Goal: Find specific fact: Find contact information

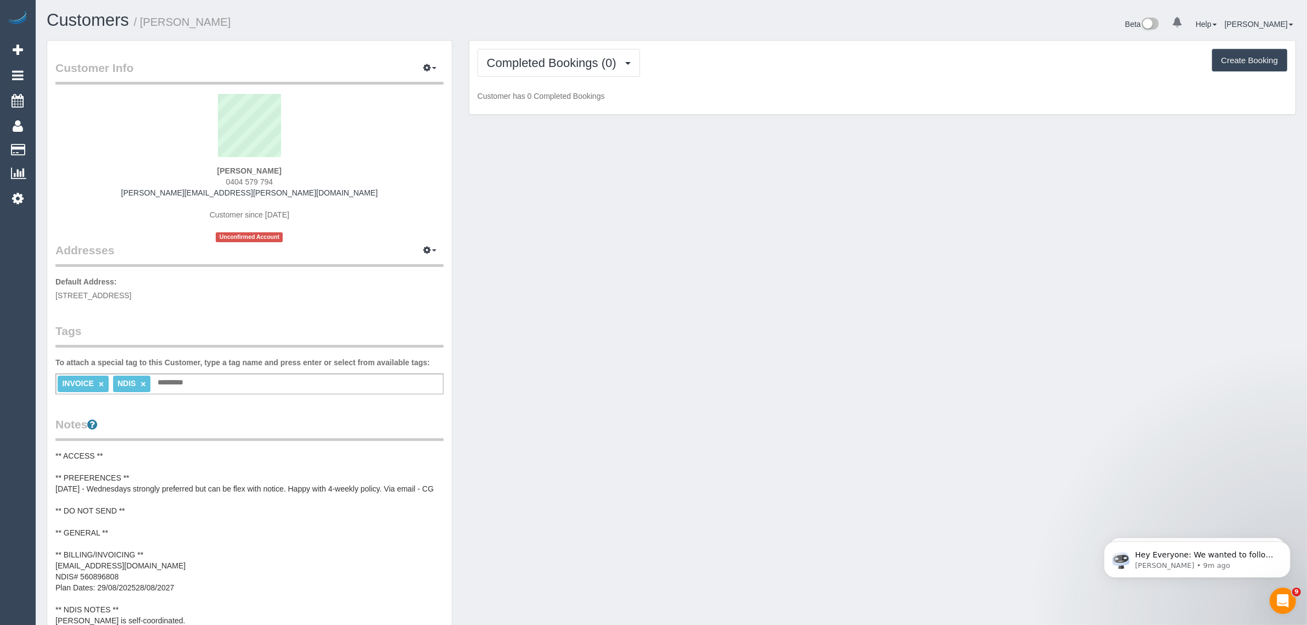
click at [239, 181] on span "0404 579 794" at bounding box center [249, 181] width 47 height 9
copy span "0404"
click at [240, 181] on span "0404 579 794" at bounding box center [249, 181] width 47 height 9
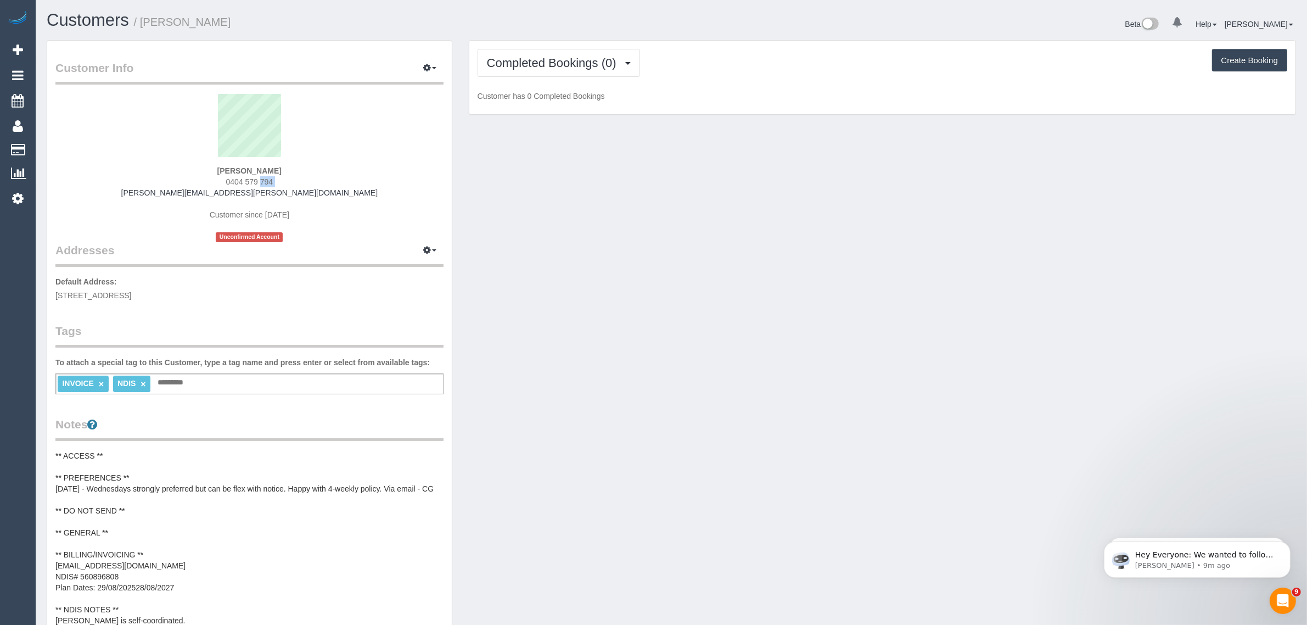
click at [240, 181] on span "0404 579 794" at bounding box center [249, 181] width 47 height 9
copy div "0404 579 794"
drag, startPoint x: 545, startPoint y: 73, endPoint x: 552, endPoint y: 69, distance: 7.9
click at [552, 69] on button "Completed Bookings (0)" at bounding box center [559, 63] width 162 height 28
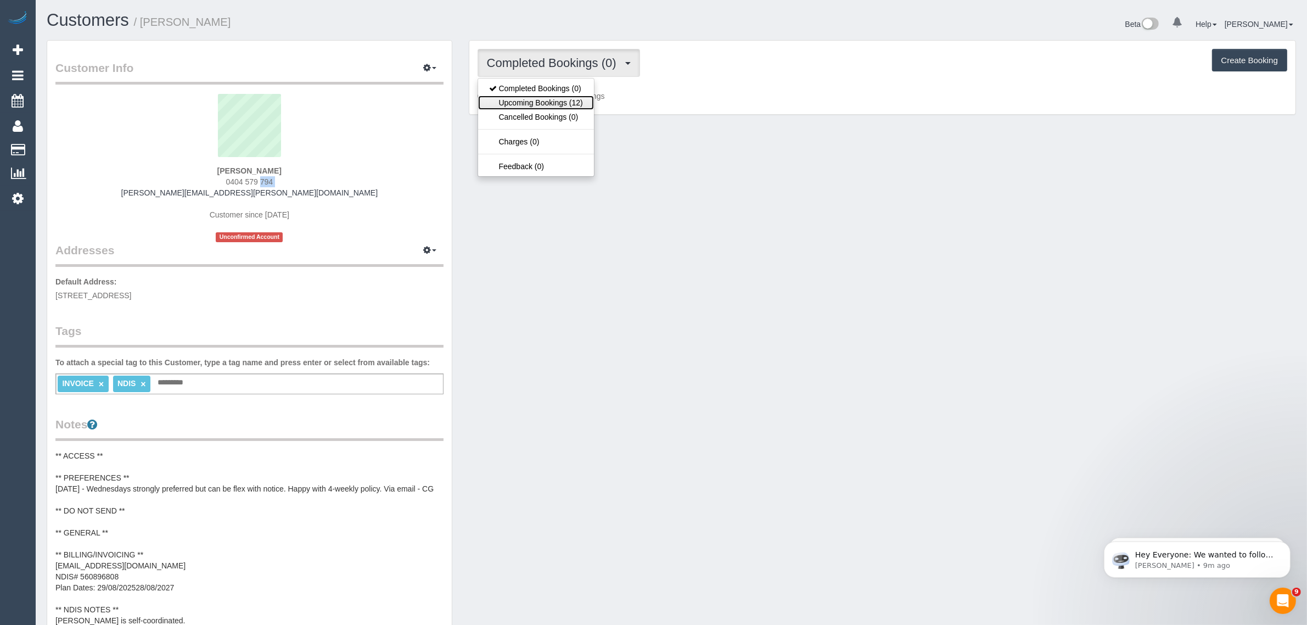
click at [545, 100] on link "Upcoming Bookings (12)" at bounding box center [536, 103] width 116 height 14
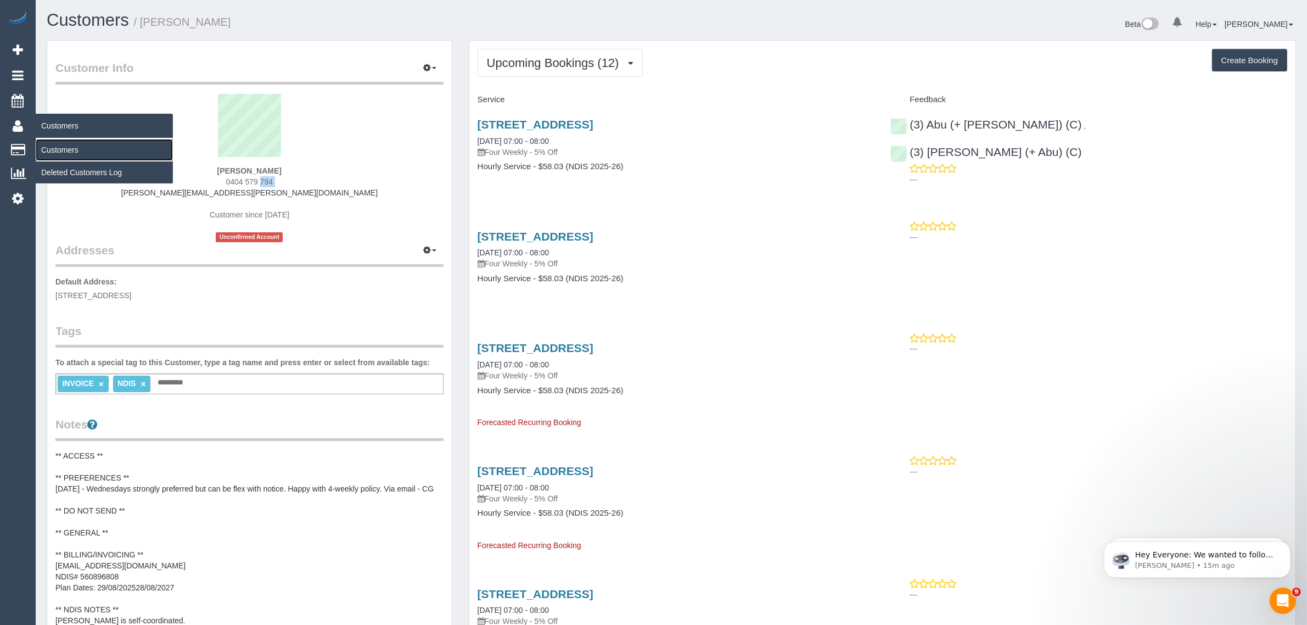
click at [62, 141] on link "Customers" at bounding box center [104, 150] width 137 height 22
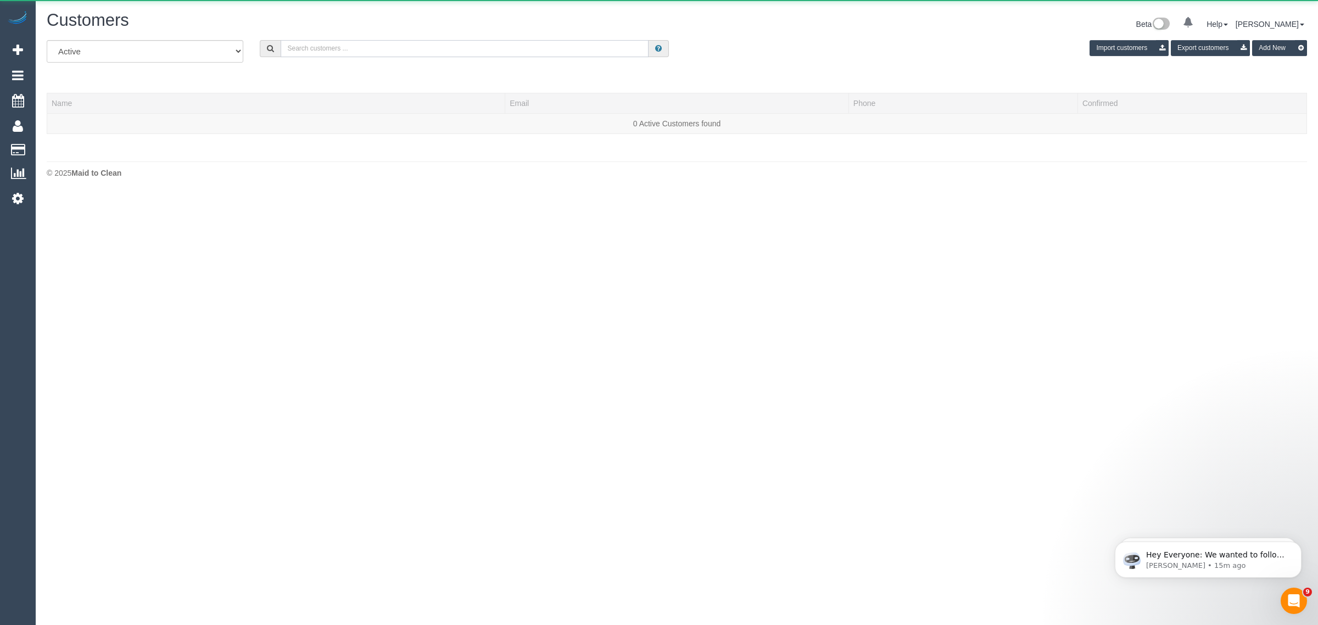
click at [394, 50] on input "text" at bounding box center [465, 48] width 368 height 17
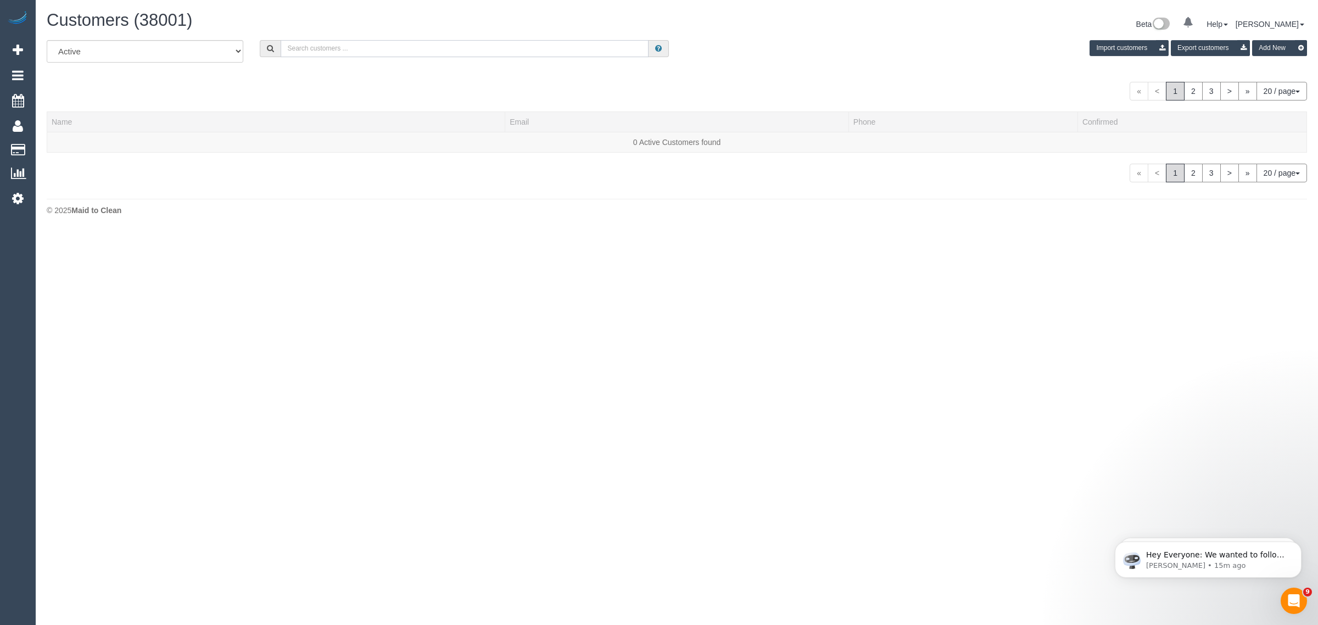
paste input "[PHONE_NUMBER]"
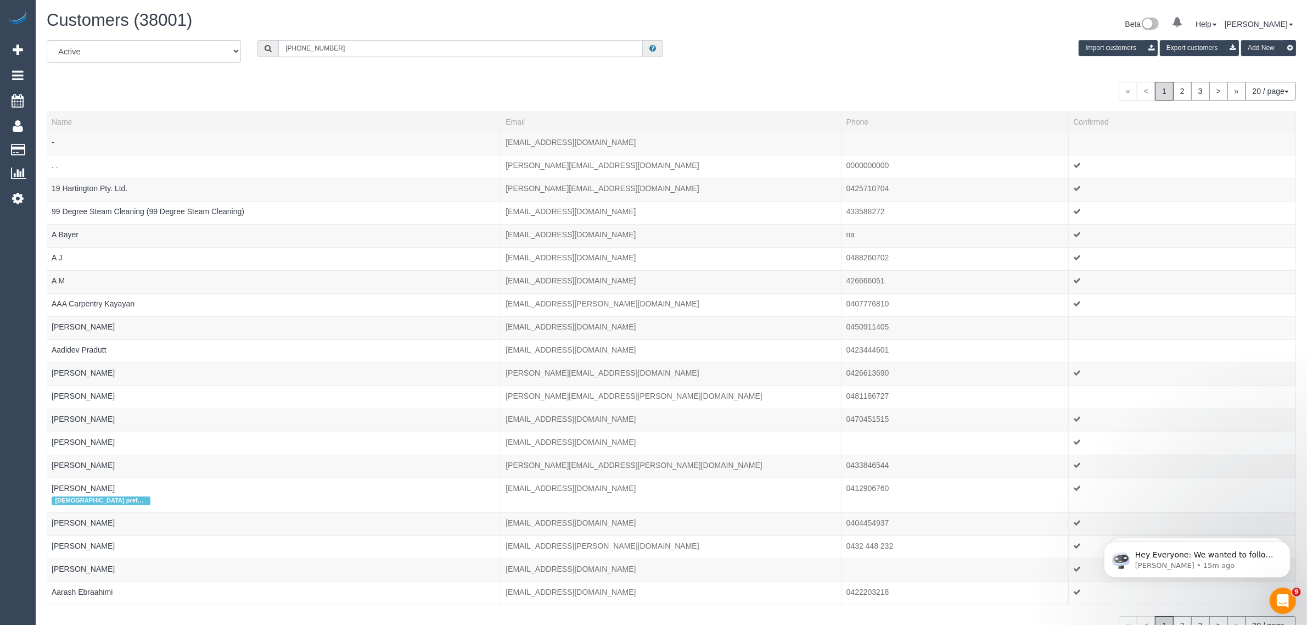
drag, startPoint x: 295, startPoint y: 40, endPoint x: 259, endPoint y: 38, distance: 35.7
click at [259, 40] on div "[PHONE_NUMBER]" at bounding box center [460, 48] width 406 height 17
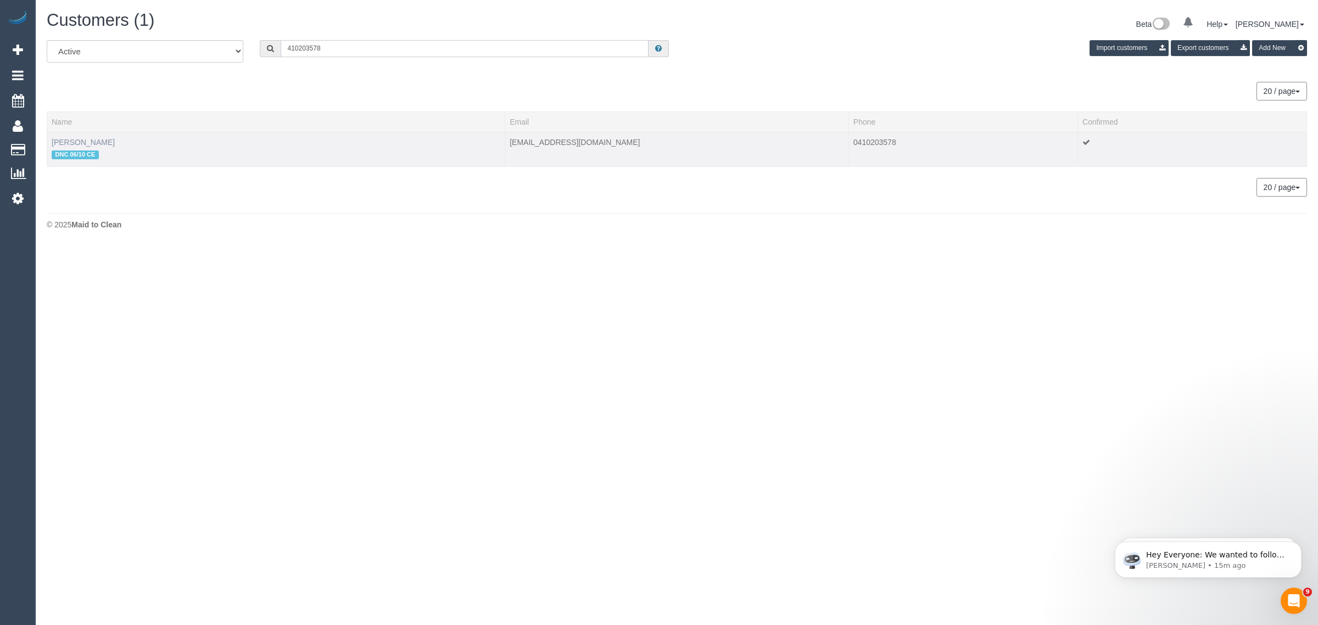
type input "410203578"
click at [74, 139] on link "[PERSON_NAME]" at bounding box center [83, 142] width 63 height 9
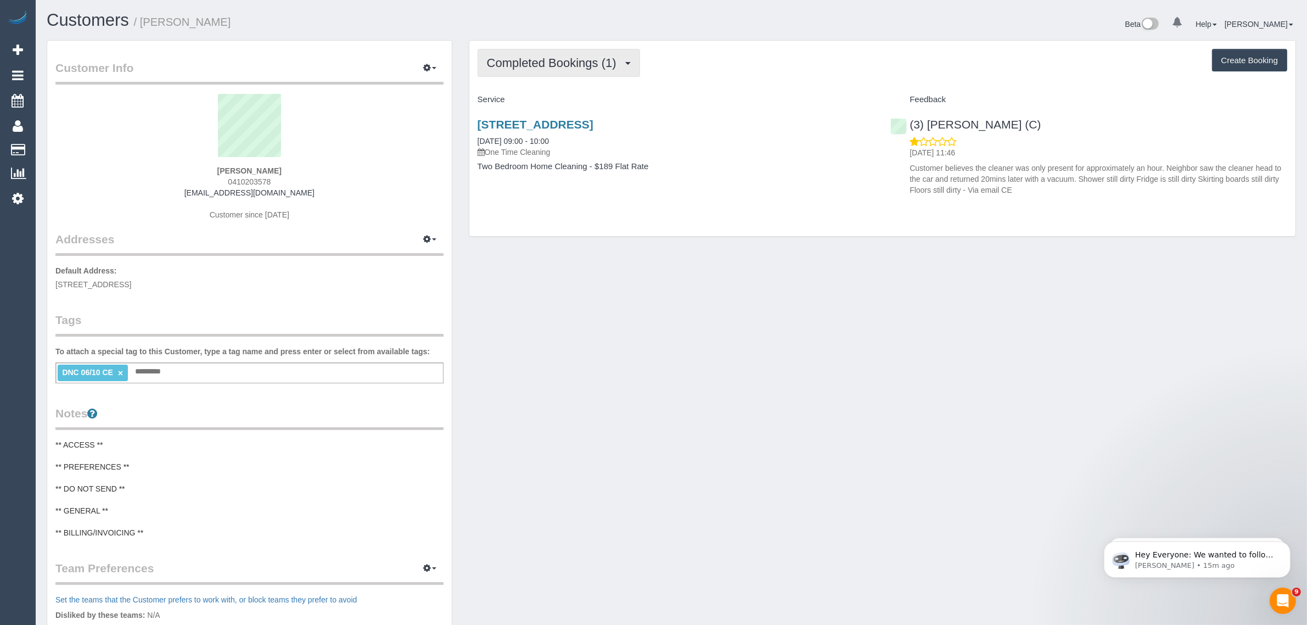
click at [582, 64] on span "Completed Bookings (1)" at bounding box center [554, 63] width 135 height 14
click at [576, 103] on link "Upcoming Bookings (1)" at bounding box center [535, 103] width 114 height 14
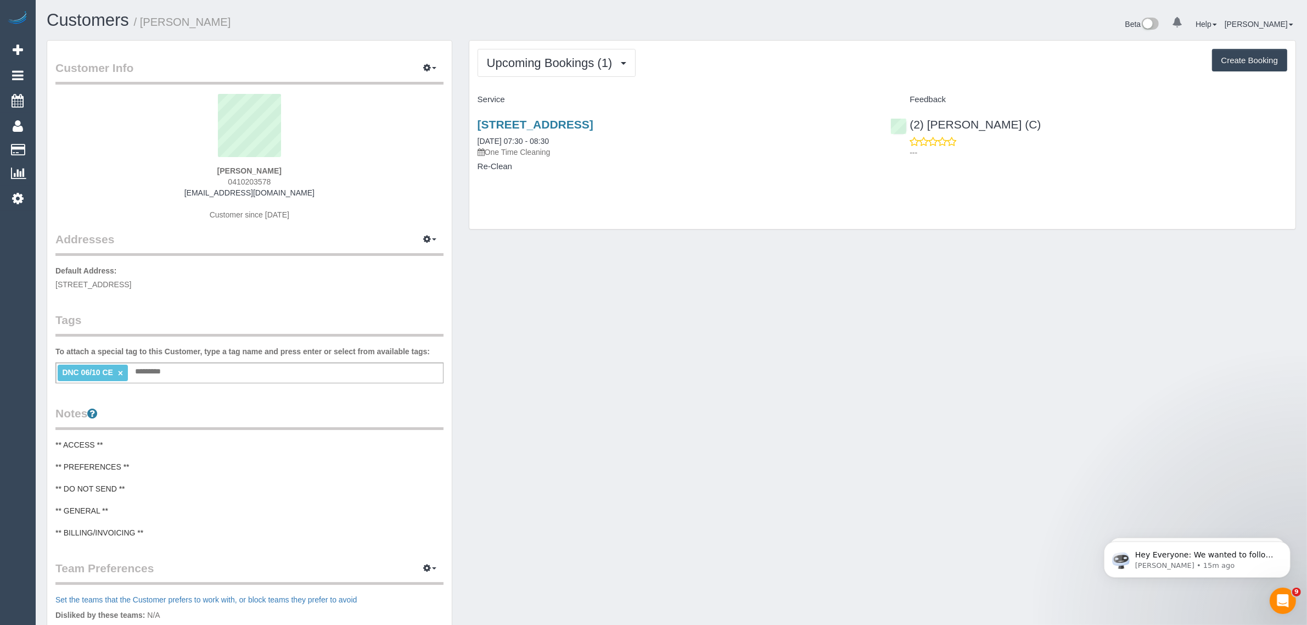
drag, startPoint x: 571, startPoint y: 141, endPoint x: 467, endPoint y: 141, distance: 103.8
click at [467, 141] on div "Upcoming Bookings (1) Completed Bookings (1) Upcoming Bookings (1) Cancelled Bo…" at bounding box center [883, 140] width 844 height 200
copy link "[DATE] 07:30 - 08:30"
click at [810, 154] on p "One Time Cleaning" at bounding box center [676, 152] width 397 height 11
drag, startPoint x: 1047, startPoint y: 118, endPoint x: 910, endPoint y: 121, distance: 137.8
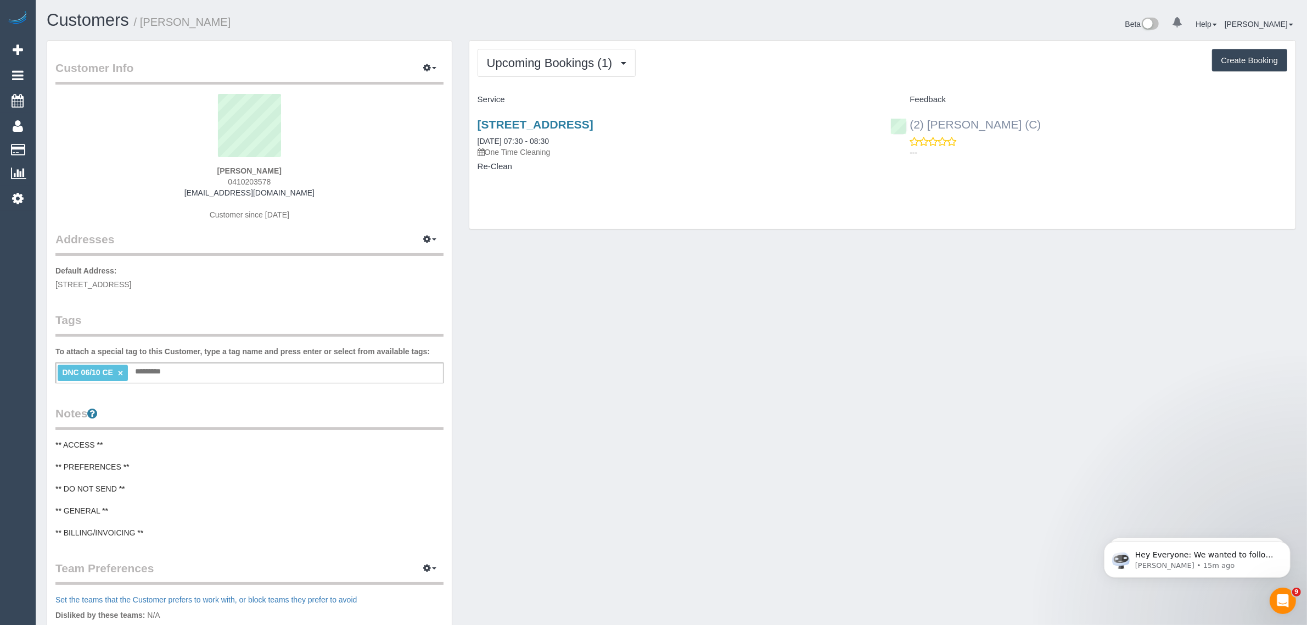
click at [910, 121] on div "(2) [PERSON_NAME] (C) ---" at bounding box center [1088, 136] width 413 height 54
copy link "(2) [PERSON_NAME] (C)"
drag, startPoint x: 286, startPoint y: 166, endPoint x: 217, endPoint y: 165, distance: 68.6
click at [217, 165] on div "[PERSON_NAME] 0410203578 [EMAIL_ADDRESS][DOMAIN_NAME] Customer since [DATE]" at bounding box center [249, 162] width 388 height 137
copy strong "[PERSON_NAME]"
